Goal: Task Accomplishment & Management: Manage account settings

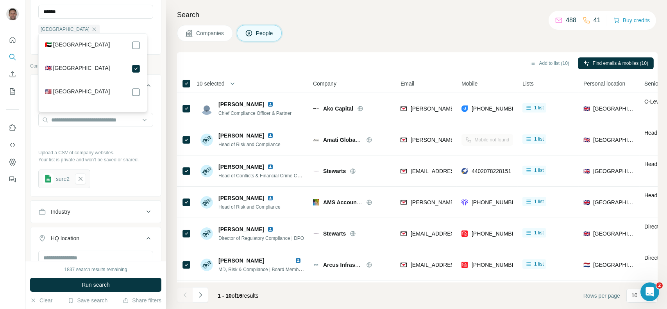
scroll to position [228, 0]
click at [107, 155] on p "Upload a CSV of company websites." at bounding box center [95, 151] width 115 height 7
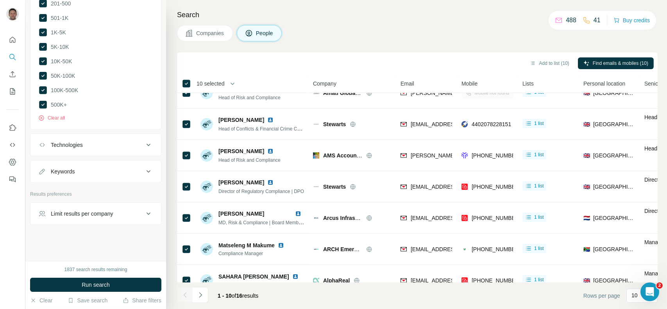
scroll to position [0, 0]
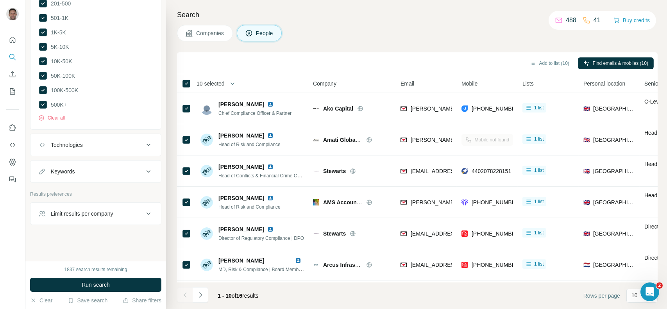
drag, startPoint x: 603, startPoint y: 21, endPoint x: 549, endPoint y: 18, distance: 54.4
click at [549, 18] on div "488 41 Buy credits" at bounding box center [602, 20] width 107 height 19
click at [565, 31] on div "Companies People" at bounding box center [417, 33] width 481 height 16
click at [627, 20] on button "Buy credits" at bounding box center [631, 20] width 36 height 11
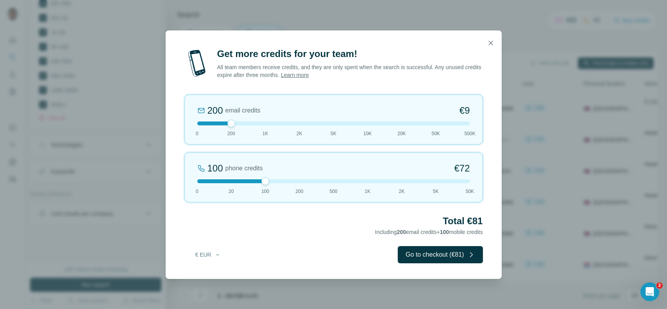
drag, startPoint x: 231, startPoint y: 180, endPoint x: 269, endPoint y: 186, distance: 38.0
click at [269, 186] on div "100 phone credits €[PHONE_NUMBER] 1K 2K 5K 50K" at bounding box center [333, 177] width 298 height 50
drag, startPoint x: 263, startPoint y: 182, endPoint x: 339, endPoint y: 183, distance: 76.2
click at [339, 183] on div "500 phone credits 7% Discount €333 0 20 100 200 500 1K 2K 5K 50K" at bounding box center [333, 177] width 298 height 50
drag, startPoint x: 489, startPoint y: 44, endPoint x: 443, endPoint y: 56, distance: 47.3
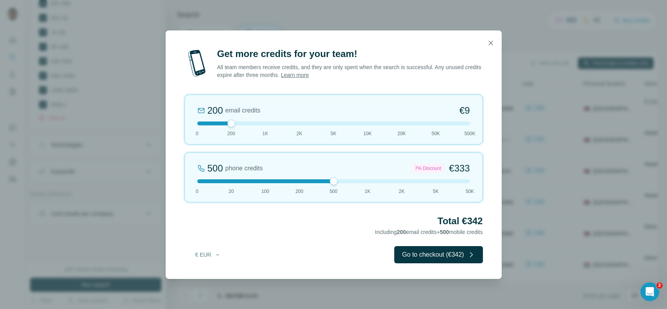
click at [443, 56] on dialog "Get more credits for your team! All team members receive credits, and they are …" at bounding box center [334, 154] width 336 height 248
drag, startPoint x: 334, startPoint y: 184, endPoint x: 261, endPoint y: 183, distance: 73.1
click at [261, 183] on div "100 phone credits €[PHONE_NUMBER] 1K 2K 5K 50K" at bounding box center [333, 177] width 298 height 50
drag, startPoint x: 261, startPoint y: 184, endPoint x: 222, endPoint y: 183, distance: 39.5
click at [222, 183] on div "100 phone credits €[PHONE_NUMBER] 1K 2K 5K 50K" at bounding box center [333, 177] width 298 height 50
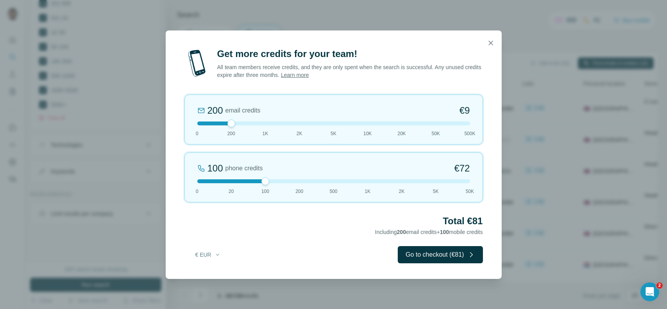
drag, startPoint x: 251, startPoint y: 181, endPoint x: 257, endPoint y: 181, distance: 5.5
click at [257, 181] on div at bounding box center [333, 181] width 273 height 4
click at [491, 45] on icon "button" at bounding box center [491, 43] width 8 height 8
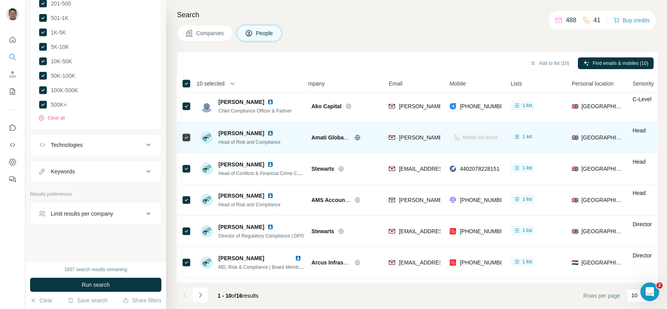
scroll to position [2, 0]
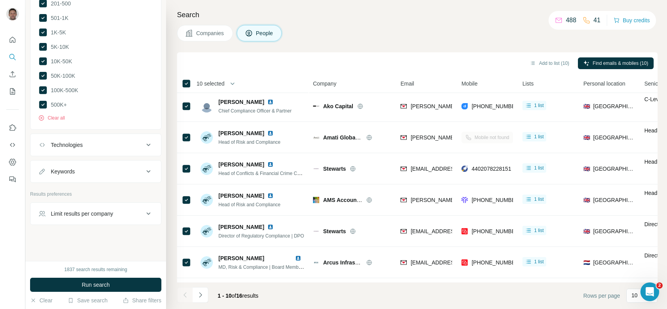
click at [398, 19] on h4 "Search" at bounding box center [417, 14] width 481 height 11
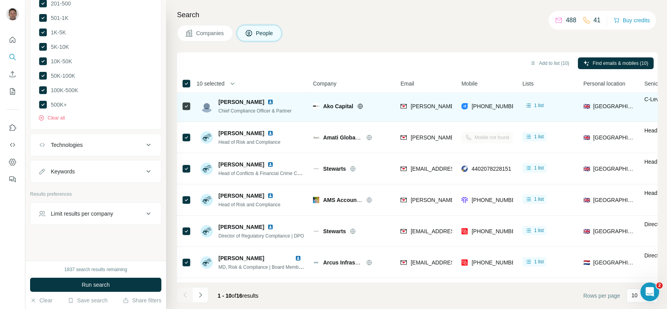
click at [267, 101] on img at bounding box center [270, 102] width 6 height 6
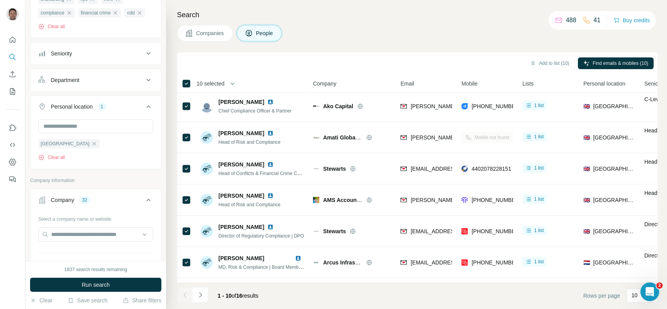
scroll to position [0, 0]
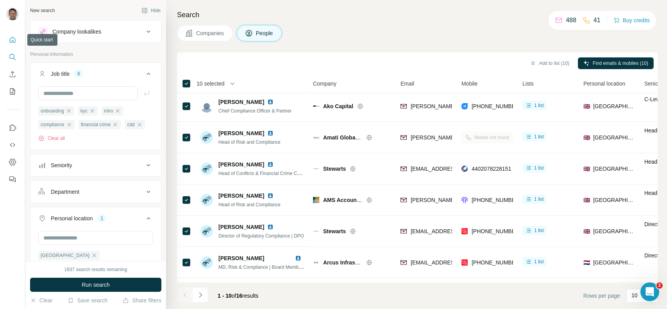
click at [13, 39] on icon "Quick start" at bounding box center [13, 40] width 8 height 8
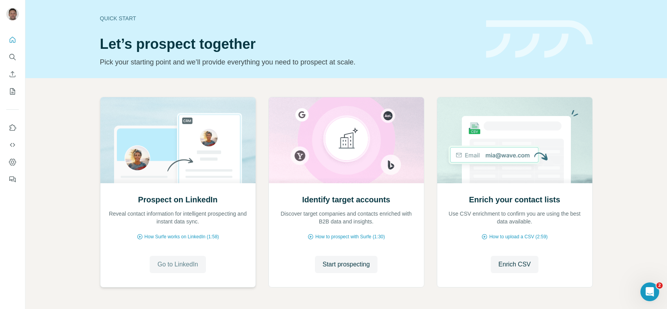
click at [181, 265] on span "Go to LinkedIn" at bounding box center [177, 264] width 41 height 9
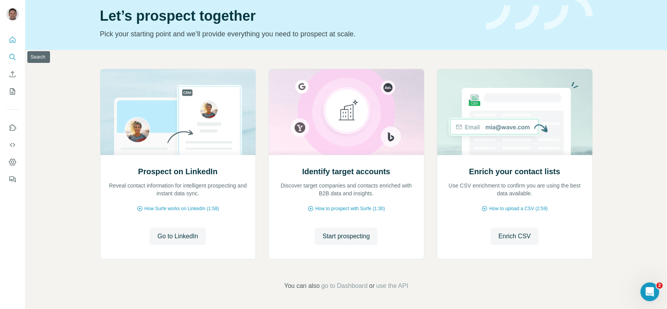
click at [12, 60] on icon "Search" at bounding box center [13, 57] width 8 height 8
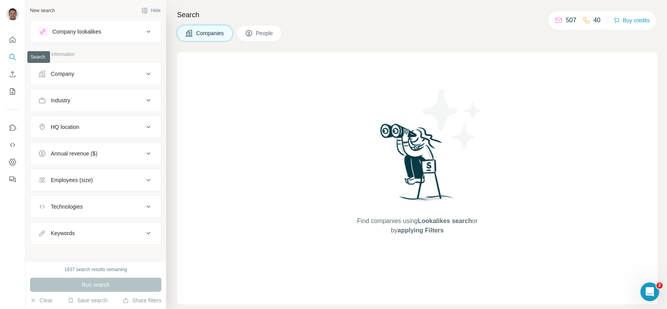
click at [12, 70] on button "Enrich CSV" at bounding box center [12, 74] width 13 height 14
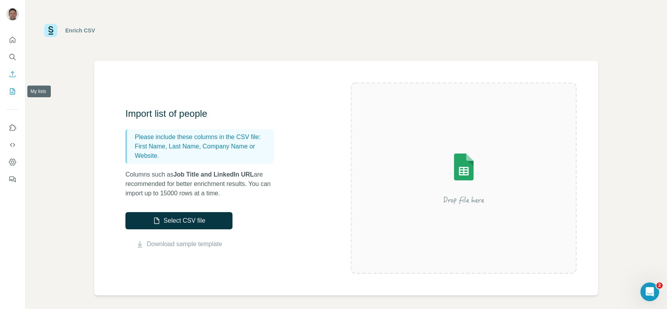
click at [11, 86] on button "My lists" at bounding box center [12, 91] width 13 height 14
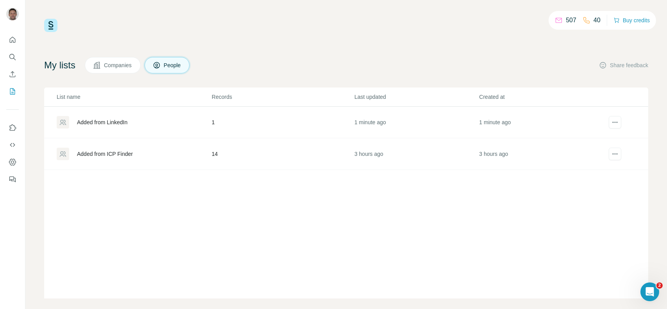
click at [106, 154] on div "Added from ICP Finder" at bounding box center [105, 154] width 56 height 8
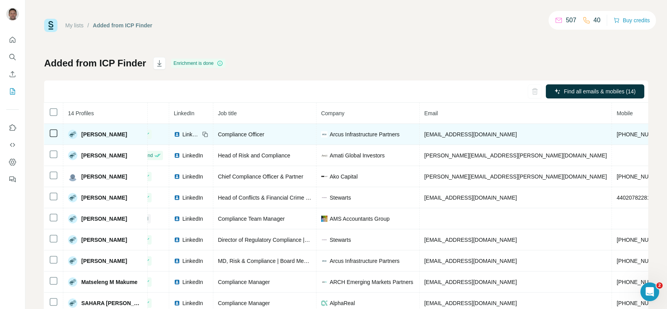
scroll to position [0, 26]
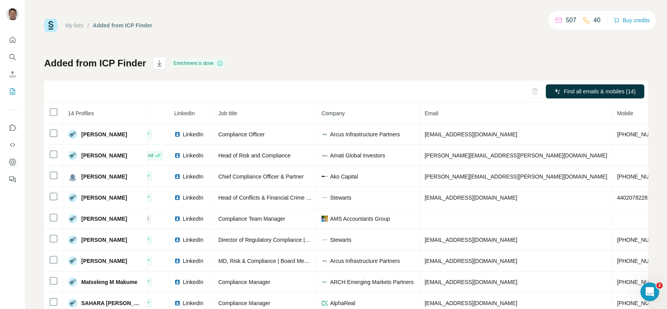
click at [115, 71] on div "Added from ICP Finder Enrichment is done Find all emails & mobiles (14) 14 Prof…" at bounding box center [346, 183] width 604 height 252
click at [9, 54] on icon "Search" at bounding box center [13, 57] width 8 height 8
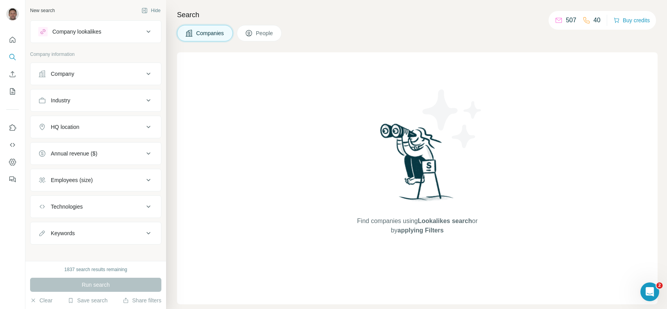
scroll to position [5, 0]
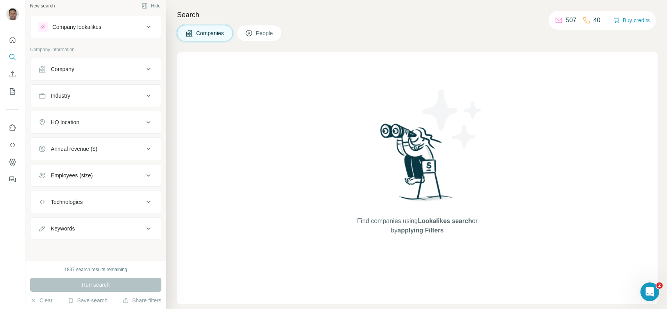
click at [82, 72] on div "Company" at bounding box center [90, 69] width 105 height 8
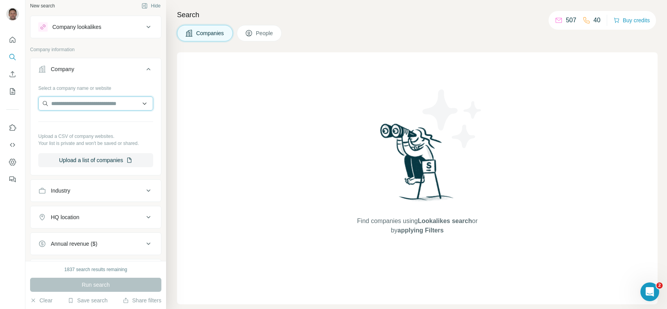
click at [72, 105] on input "text" at bounding box center [95, 103] width 115 height 14
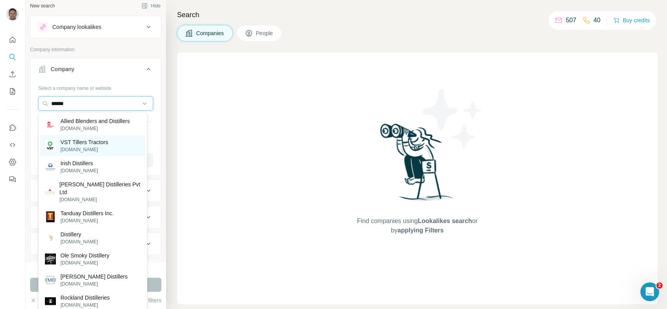
type input "******"
click at [80, 140] on p "VST Tillers Tractors" at bounding box center [85, 142] width 48 height 8
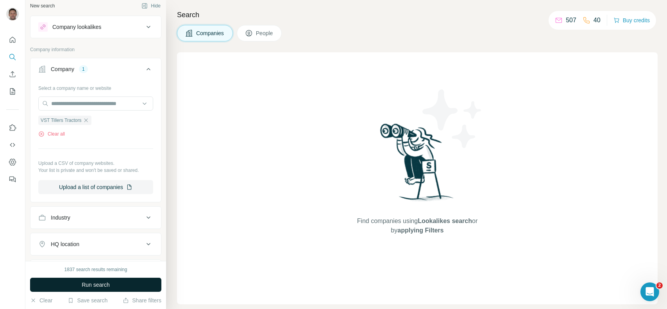
click at [98, 282] on span "Run search" at bounding box center [96, 285] width 28 height 8
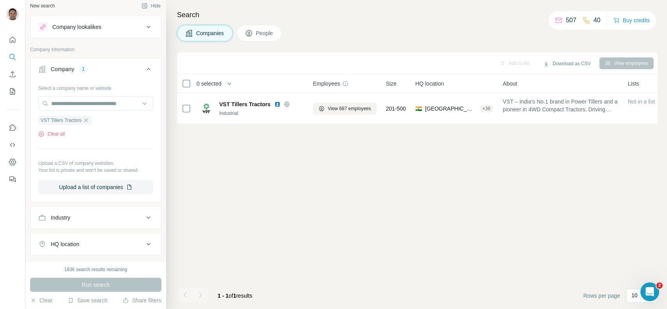
click at [257, 30] on button "People" at bounding box center [259, 33] width 45 height 16
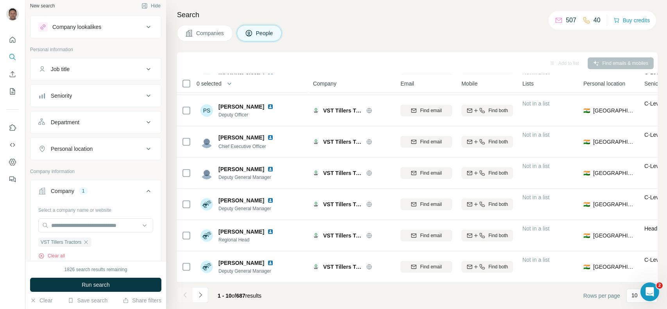
scroll to position [127, 0]
drag, startPoint x: 306, startPoint y: 128, endPoint x: 308, endPoint y: 47, distance: 80.9
click at [308, 47] on div "Search Companies People Add to list Find emails & mobiles 0 selected People Com…" at bounding box center [416, 154] width 501 height 309
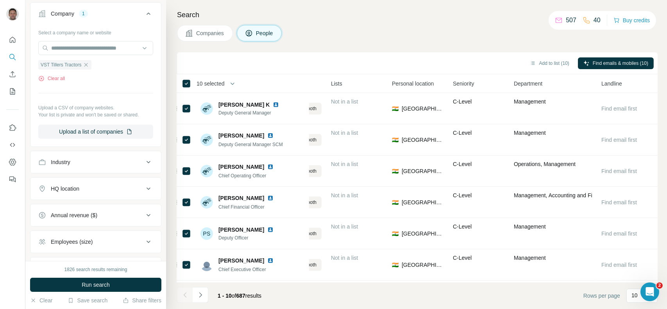
scroll to position [304, 0]
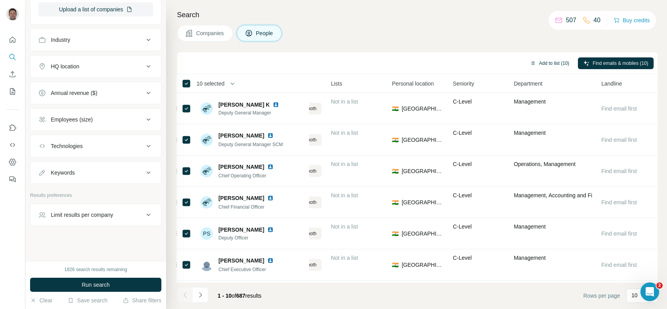
click at [540, 61] on button "Add to list (10)" at bounding box center [549, 63] width 50 height 12
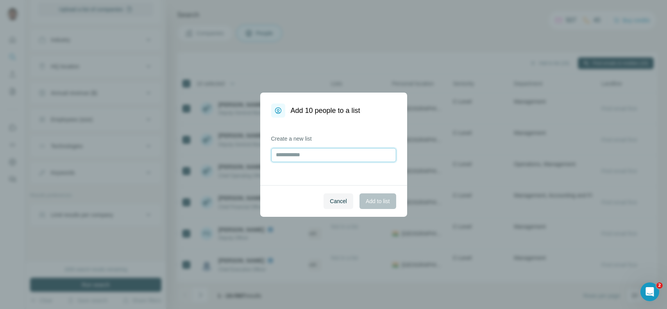
click at [347, 153] on input "text" at bounding box center [333, 155] width 125 height 14
type input "****"
click at [373, 198] on span "Add to list" at bounding box center [378, 201] width 24 height 8
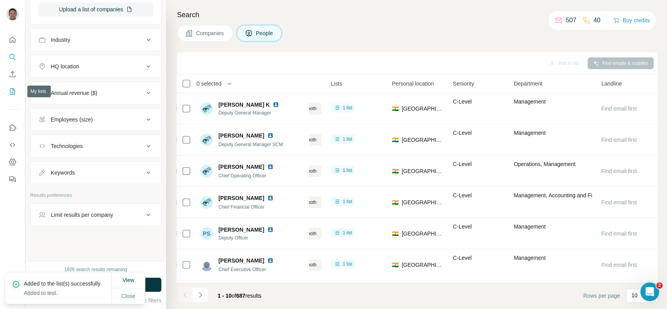
click at [14, 90] on icon "My lists" at bounding box center [13, 90] width 4 height 5
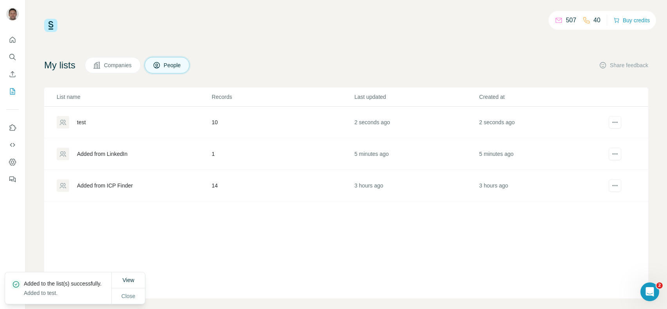
click at [83, 118] on div "test" at bounding box center [134, 122] width 154 height 13
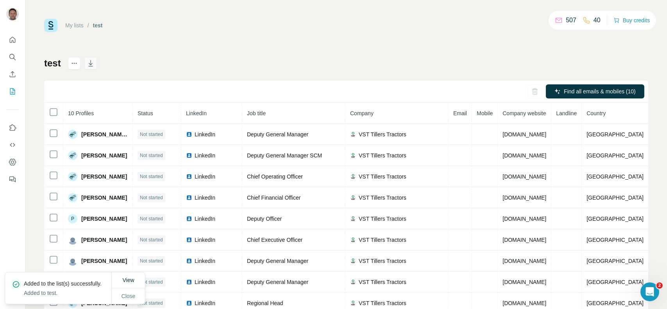
click at [92, 59] on icon "button" at bounding box center [91, 63] width 8 height 8
